Goal: Information Seeking & Learning: Learn about a topic

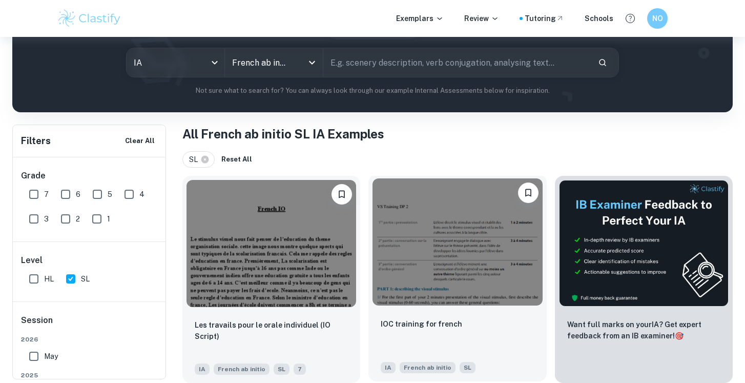
scroll to position [119, 0]
click at [490, 290] on img at bounding box center [456, 241] width 169 height 127
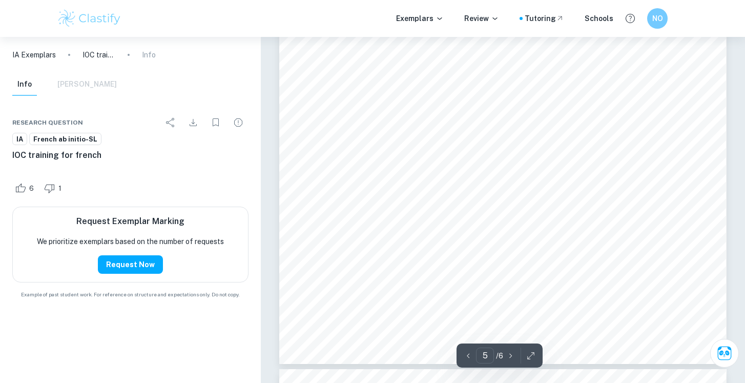
scroll to position [2934, 0]
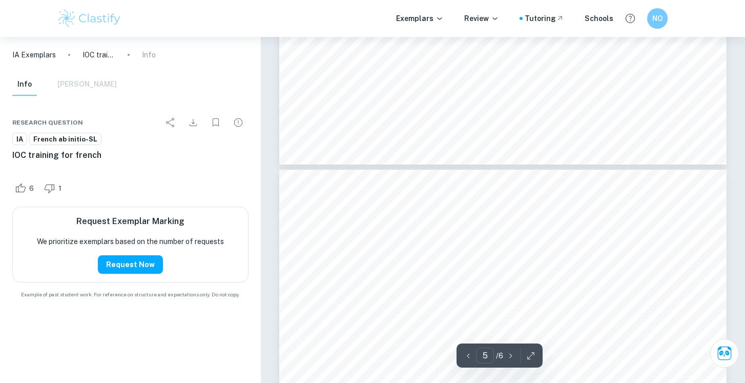
type input "4"
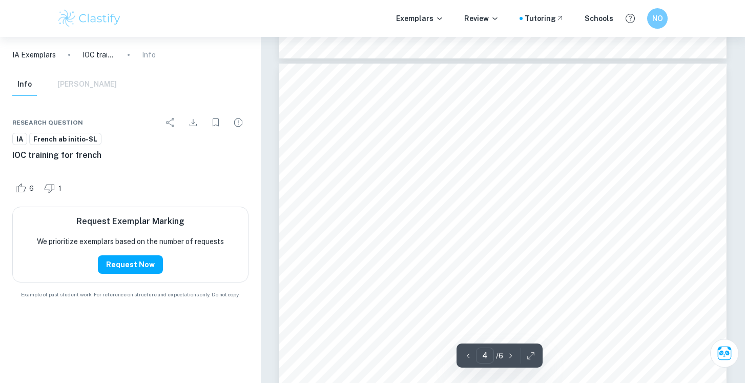
click at [75, 136] on span "French ab initio-SL" at bounding box center [65, 139] width 71 height 10
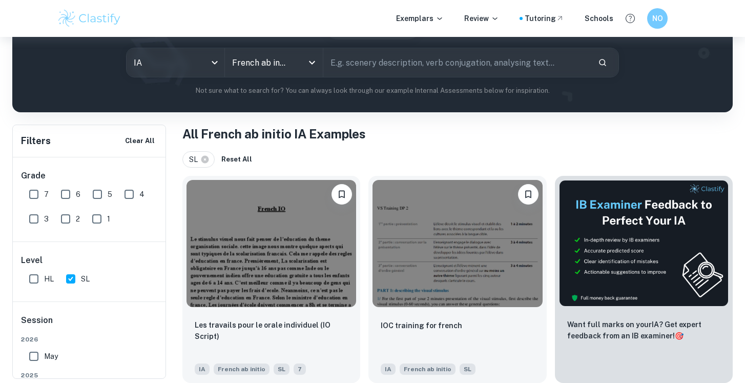
scroll to position [118, 0]
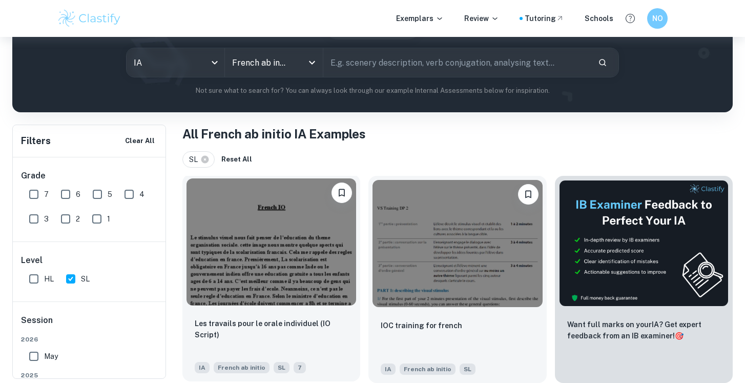
click at [291, 284] on img at bounding box center [270, 241] width 169 height 127
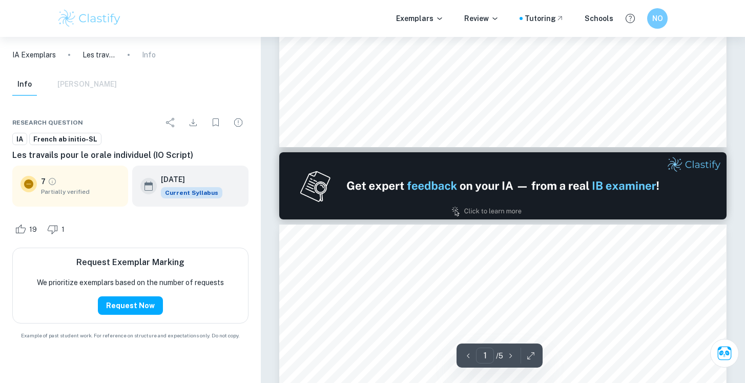
type input "2"
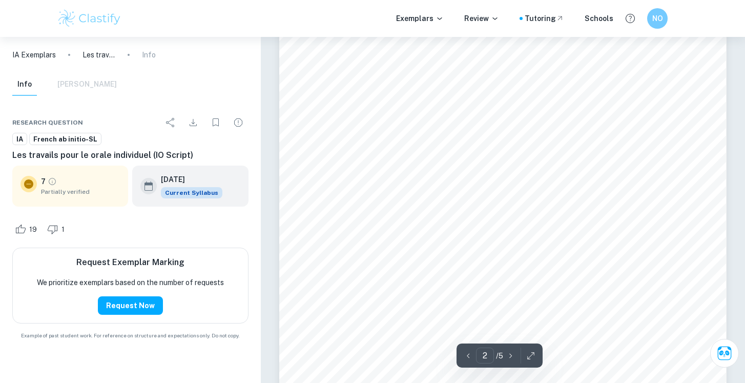
scroll to position [732, 0]
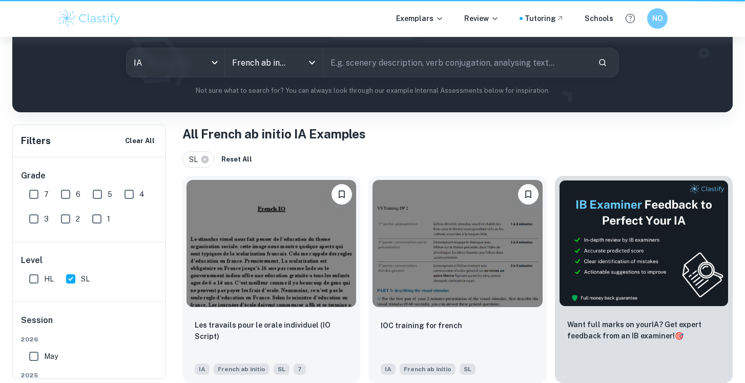
scroll to position [118, 0]
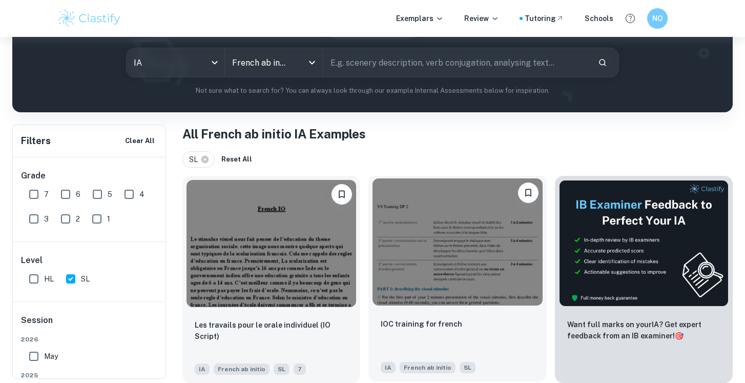
click at [480, 271] on img at bounding box center [456, 241] width 169 height 127
